Goal: Information Seeking & Learning: Compare options

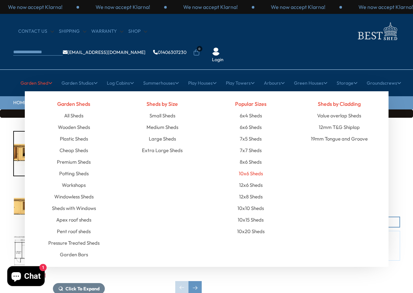
click at [250, 167] on link "10x6 Sheds" at bounding box center [251, 173] width 24 height 12
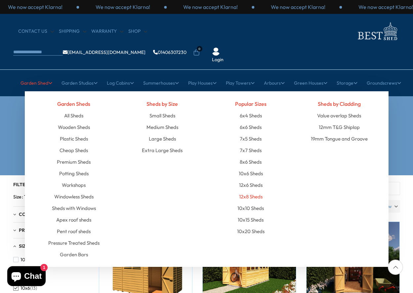
drag, startPoint x: 252, startPoint y: 176, endPoint x: 252, endPoint y: 158, distance: 18.5
click at [252, 191] on link "12x8 Sheds" at bounding box center [250, 197] width 23 height 12
